Goal: Task Accomplishment & Management: Use online tool/utility

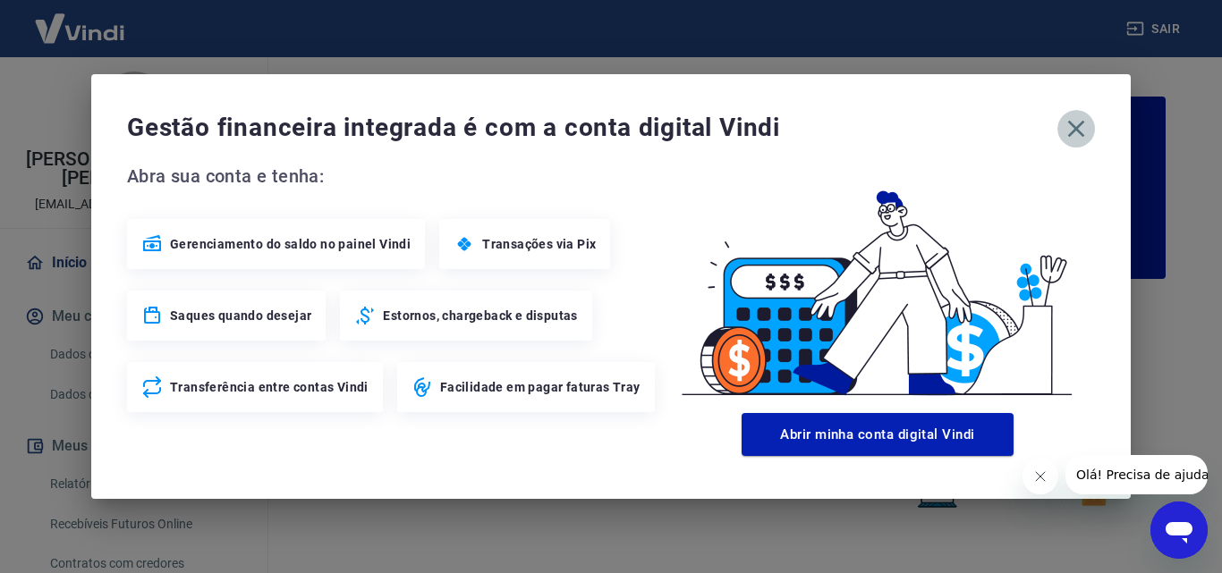
click at [1077, 124] on icon "button" at bounding box center [1076, 129] width 29 height 29
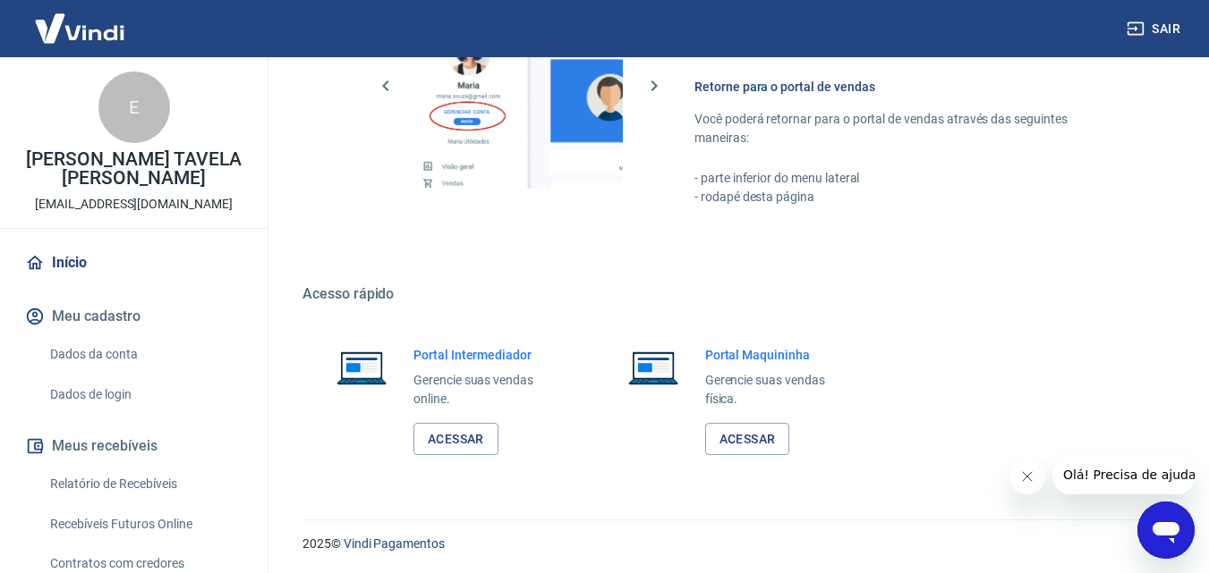
scroll to position [1080, 0]
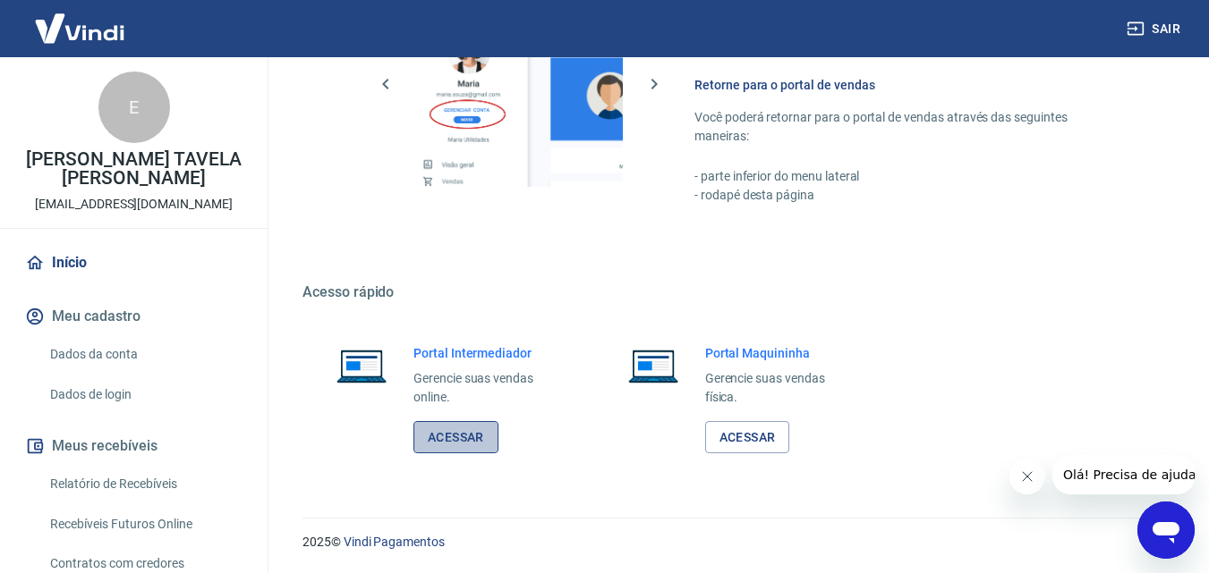
click at [460, 434] on link "Acessar" at bounding box center [455, 437] width 85 height 33
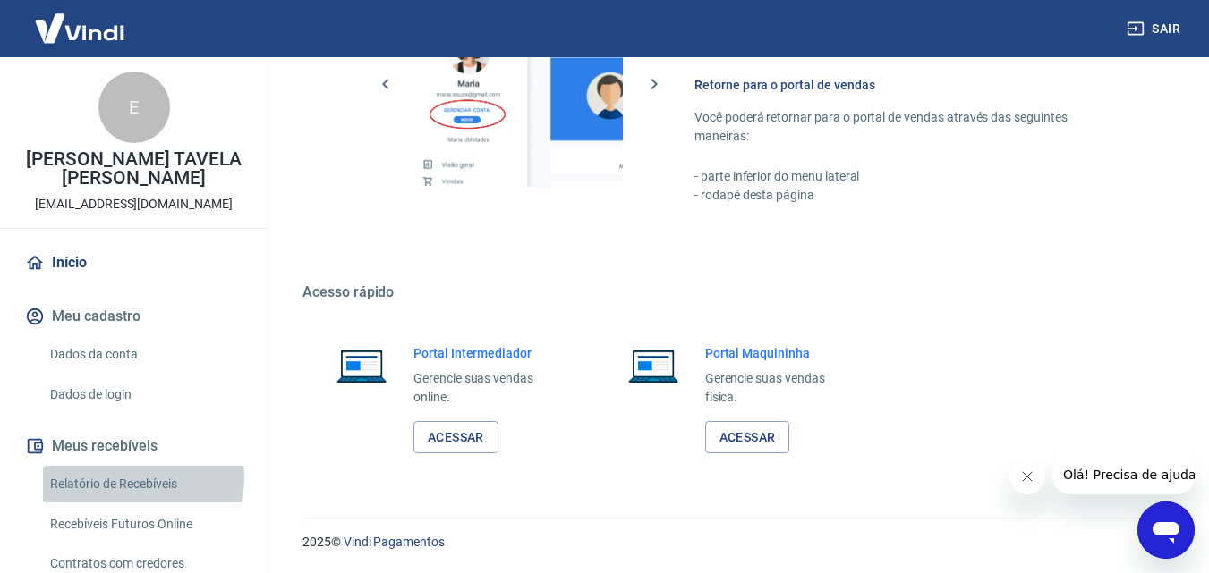
drag, startPoint x: 141, startPoint y: 478, endPoint x: 154, endPoint y: 57, distance: 420.7
click at [141, 479] on link "Relatório de Recebíveis" at bounding box center [144, 484] width 203 height 37
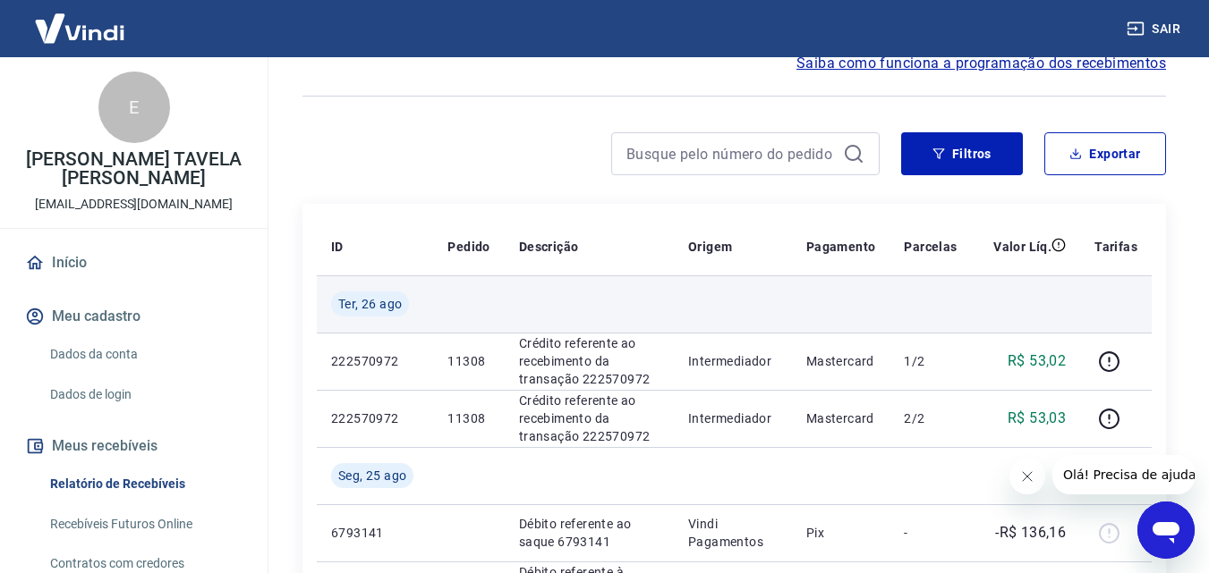
scroll to position [89, 0]
